Goal: Task Accomplishment & Management: Manage account settings

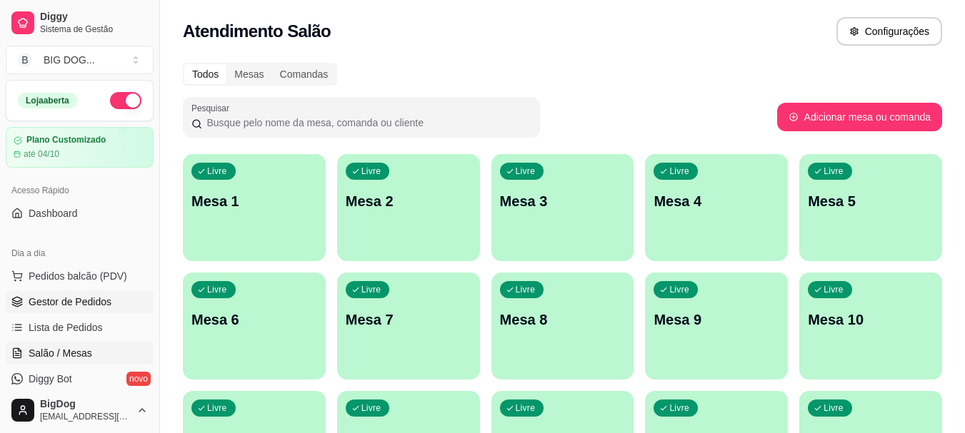
click at [91, 298] on span "Gestor de Pedidos" at bounding box center [70, 302] width 83 height 14
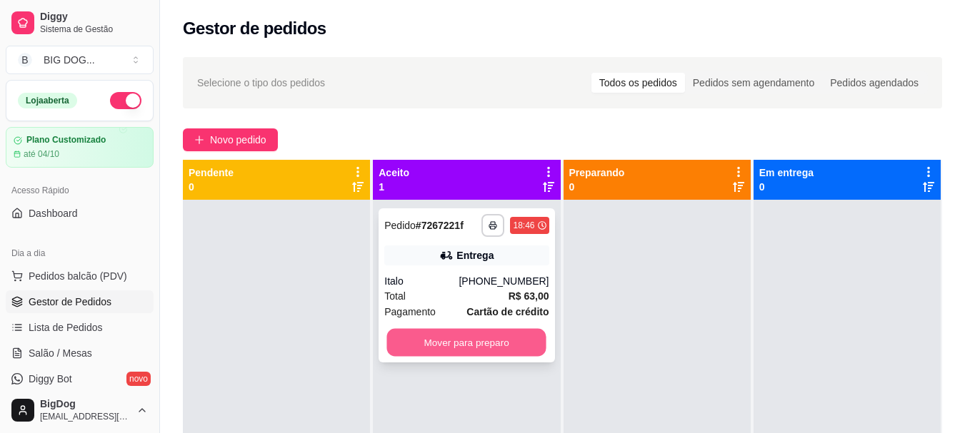
click at [426, 331] on button "Mover para preparo" at bounding box center [466, 343] width 159 height 28
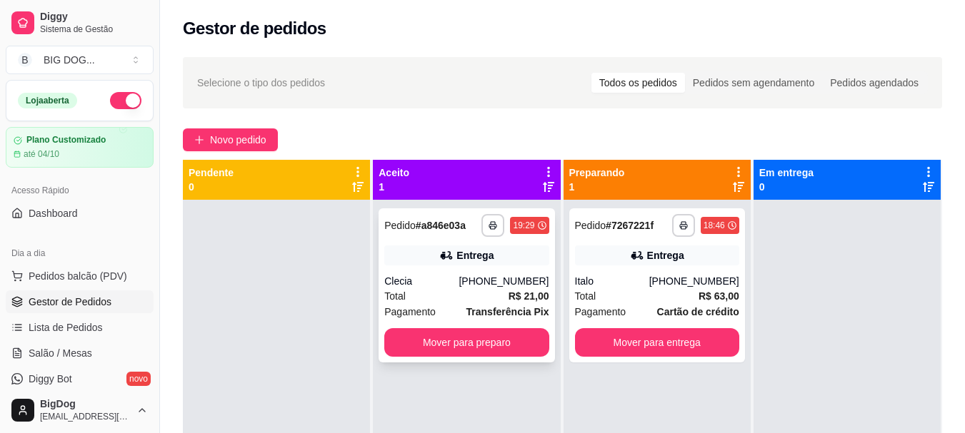
click at [467, 357] on div "**********" at bounding box center [466, 286] width 176 height 154
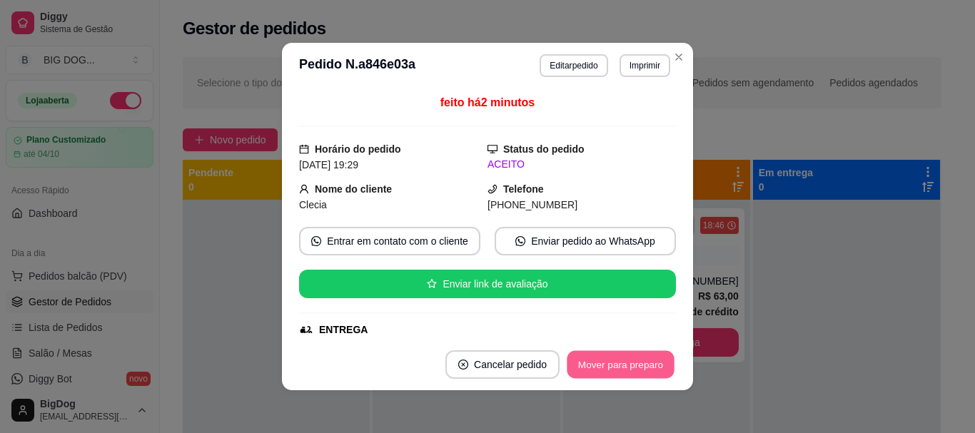
click at [568, 359] on button "Mover para preparo" at bounding box center [620, 365] width 107 height 28
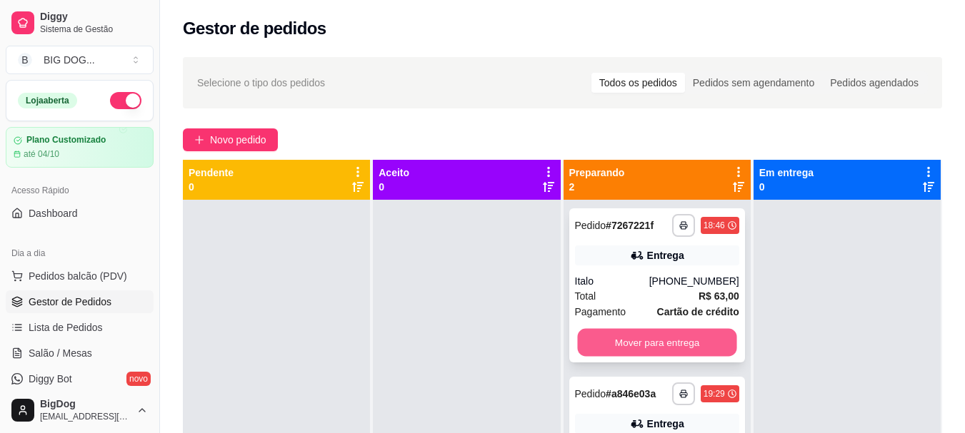
click at [669, 341] on button "Mover para entrega" at bounding box center [656, 343] width 159 height 28
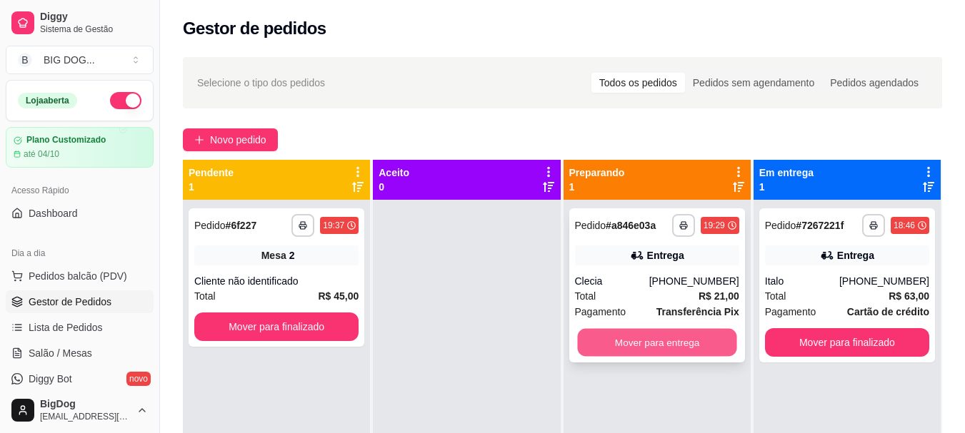
click at [593, 335] on button "Mover para entrega" at bounding box center [656, 343] width 159 height 28
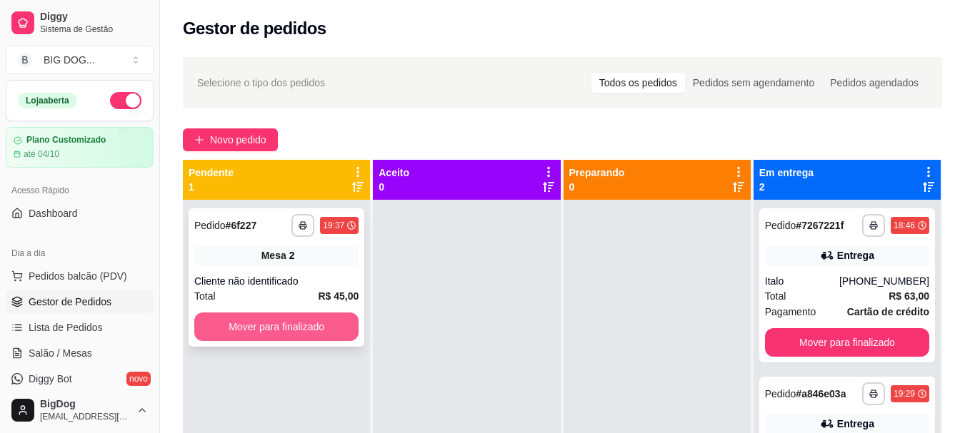
click at [333, 324] on button "Mover para finalizado" at bounding box center [276, 327] width 164 height 29
